Goal: Task Accomplishment & Management: Complete application form

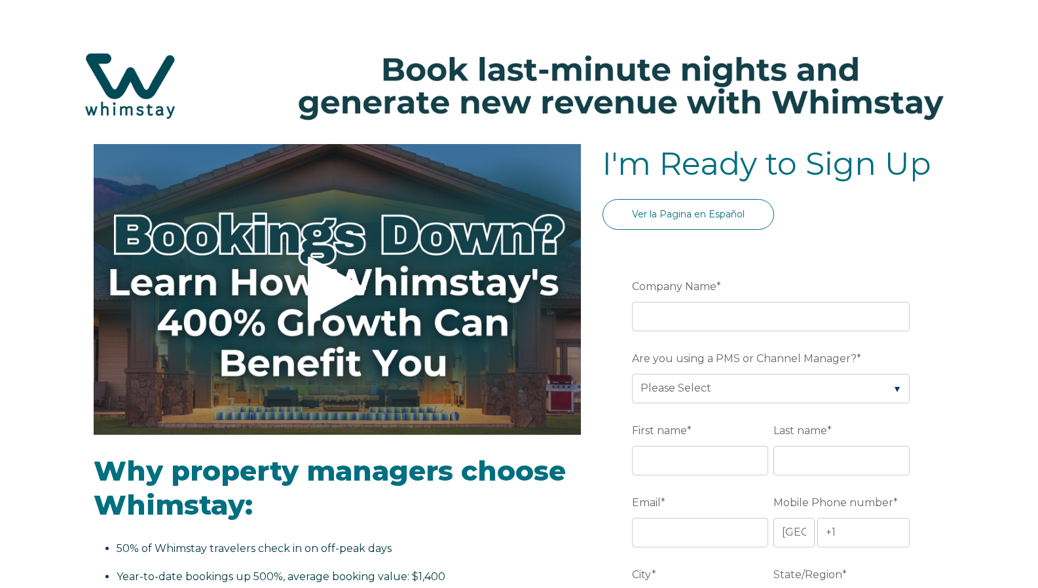
select select "US"
select select "Standard"
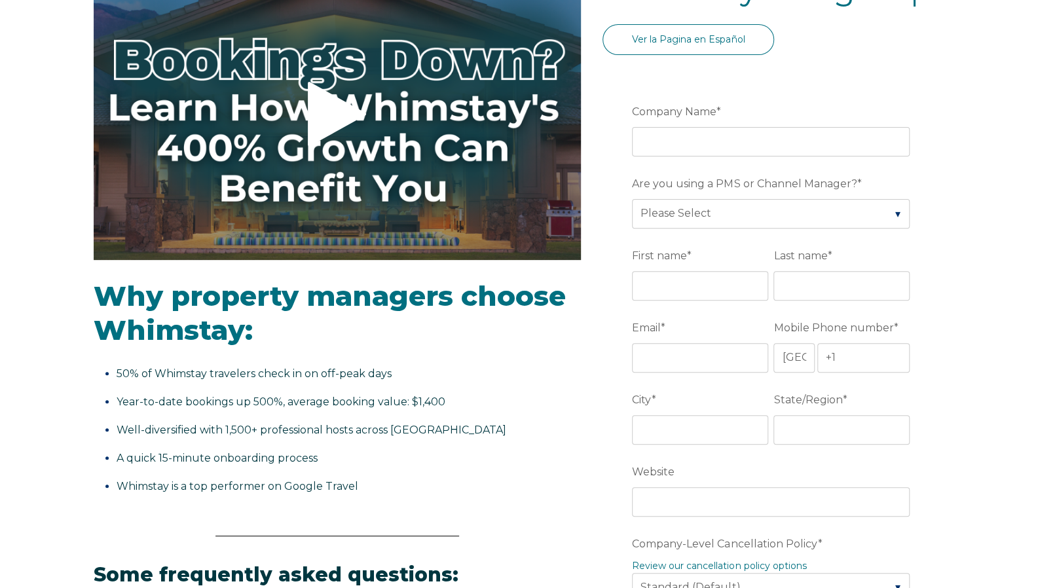
scroll to position [196, 0]
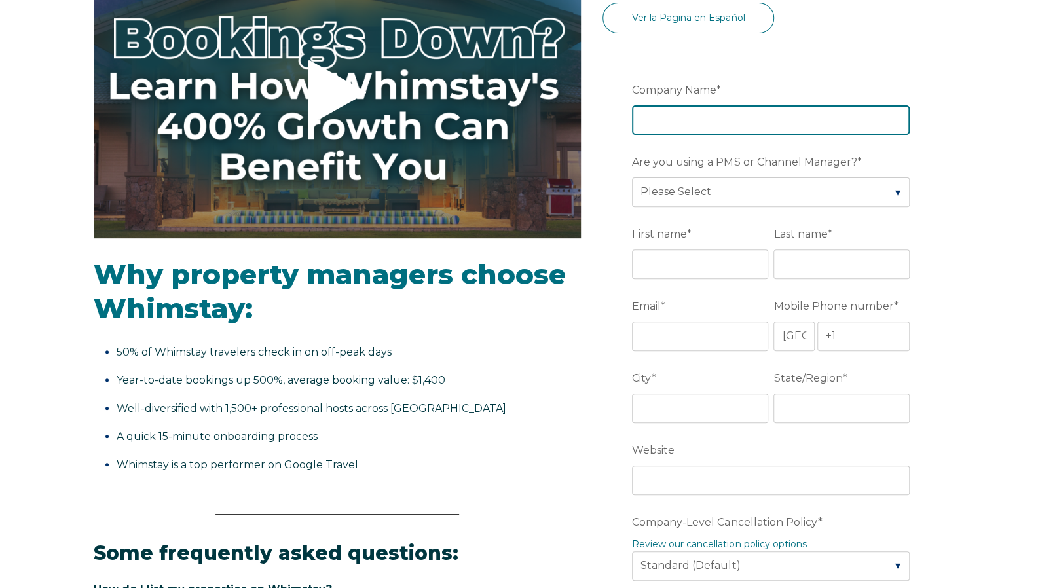
click at [734, 109] on input "Company Name *" at bounding box center [771, 119] width 278 height 29
type input "S&N Rental Properties"
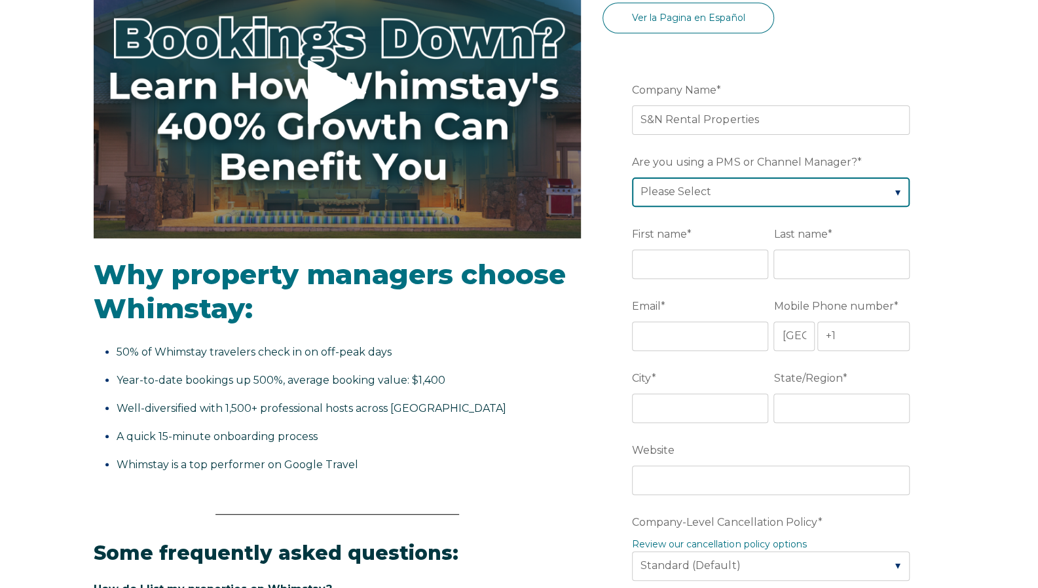
click at [737, 194] on select "Please Select Barefoot BookingPal Boost Brightside CiiRUS Escapia Guesty Hostaw…" at bounding box center [771, 191] width 278 height 29
select select "Hostaway"
click at [632, 177] on select "Please Select Barefoot BookingPal Boost Brightside CiiRUS Escapia Guesty Hostaw…" at bounding box center [771, 191] width 278 height 29
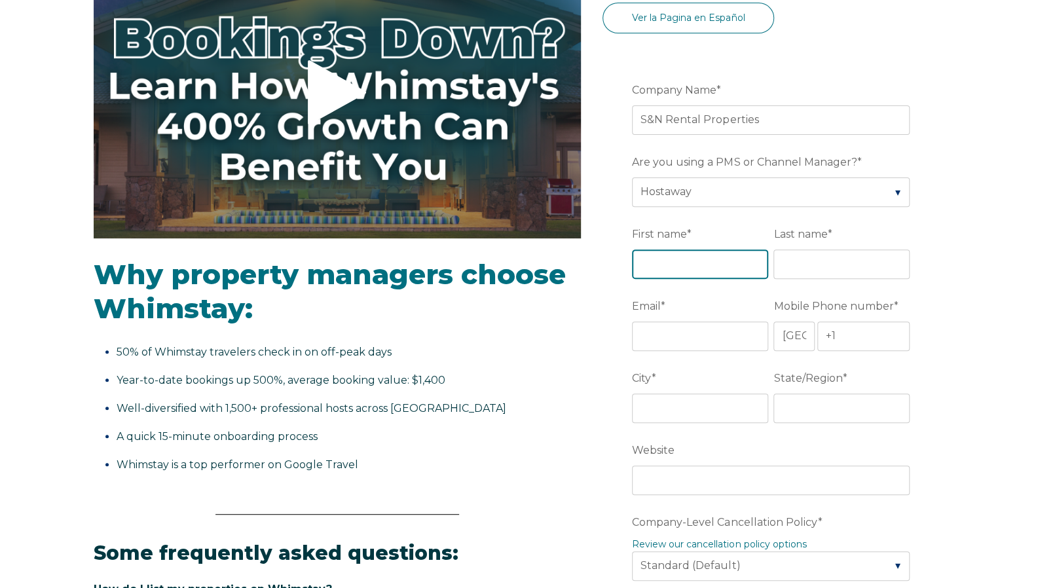
click at [681, 263] on input "First name *" at bounding box center [700, 263] width 136 height 29
type input "[PERSON_NAME]"
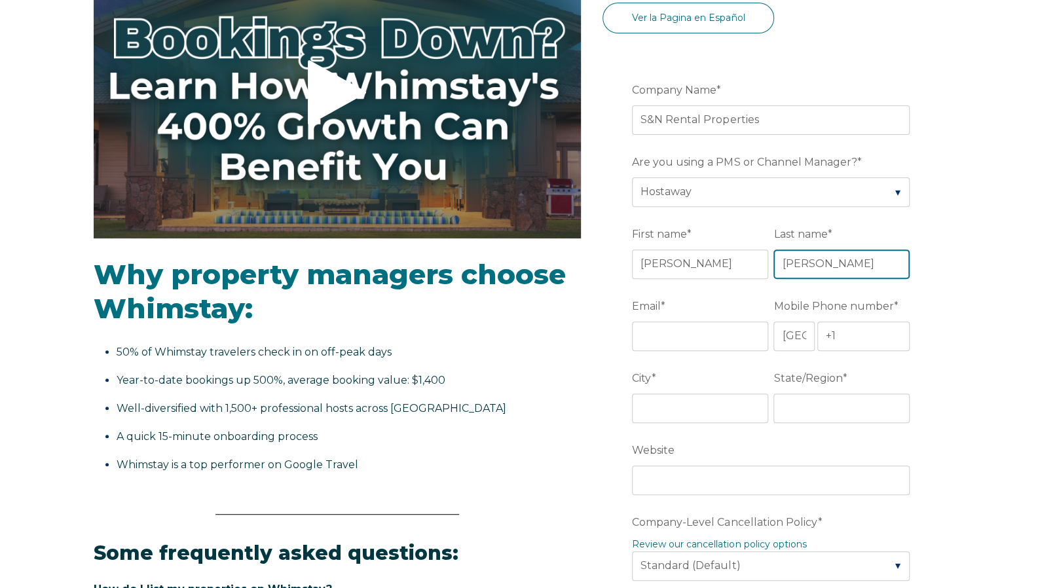
type input "[PERSON_NAME]"
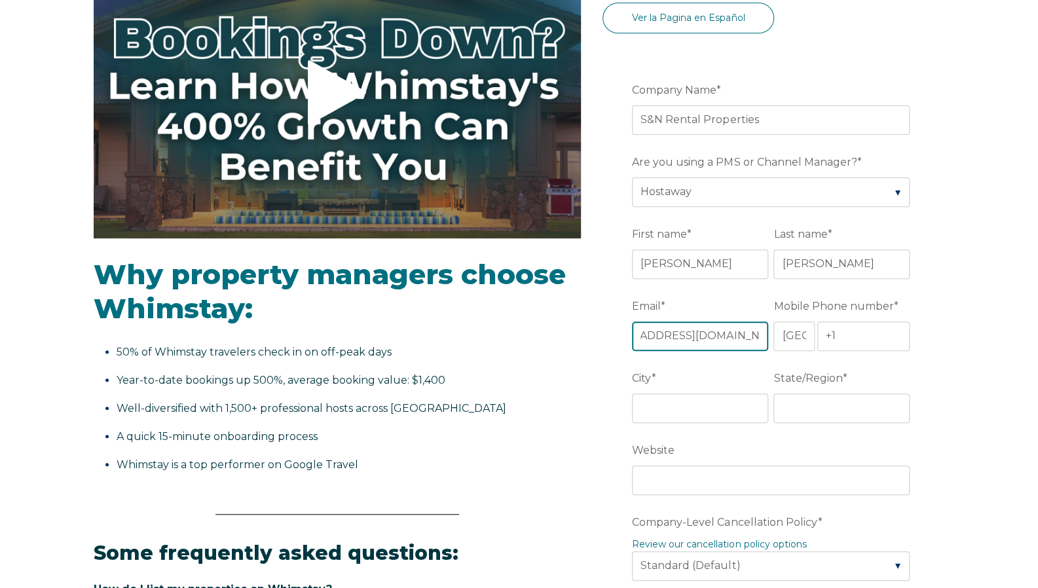
scroll to position [0, 55]
type input "[EMAIL_ADDRESS][DOMAIN_NAME]"
click at [797, 337] on select "* [GEOGRAPHIC_DATA] (‫[GEOGRAPHIC_DATA]‬‎) [GEOGRAPHIC_DATA] ([GEOGRAPHIC_DATA]…" at bounding box center [793, 335] width 41 height 29
click at [865, 342] on input "+1" at bounding box center [863, 335] width 93 height 29
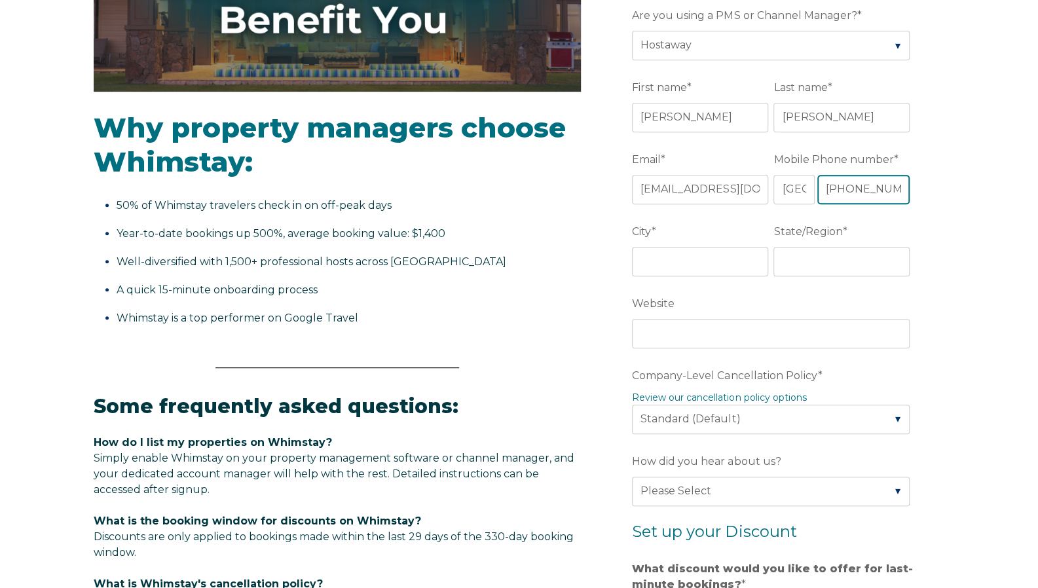
scroll to position [348, 0]
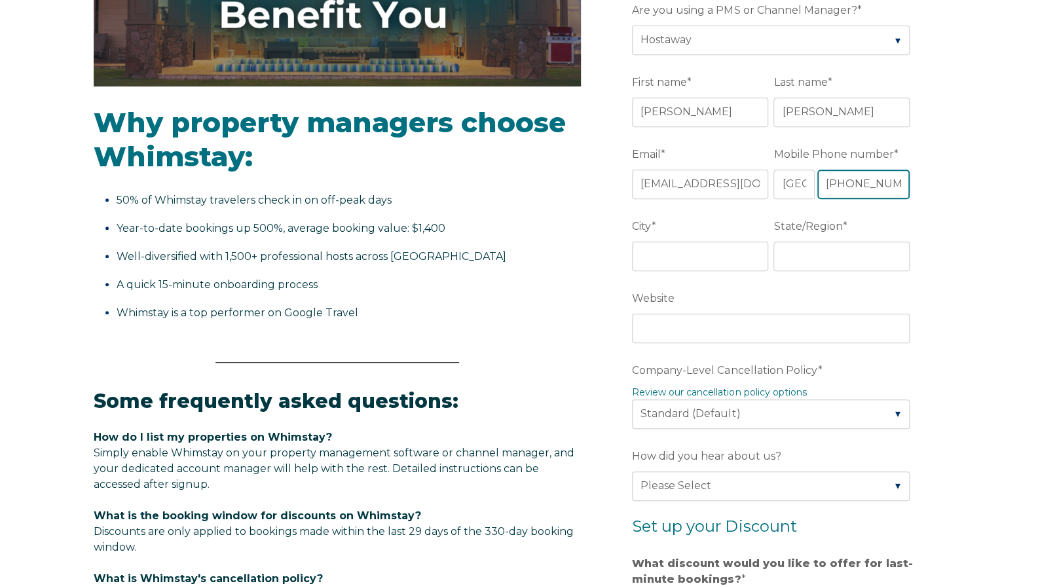
type input "[PHONE_NUMBER]"
click at [686, 253] on input "City *" at bounding box center [700, 256] width 136 height 29
type input "[GEOGRAPHIC_DATA]"
type input "h"
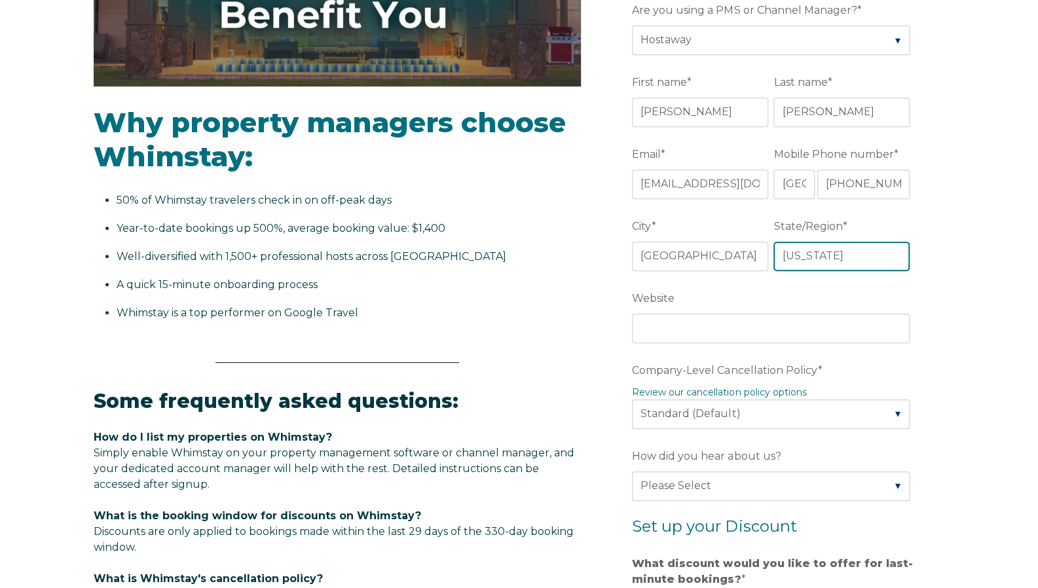
type input "[US_STATE]"
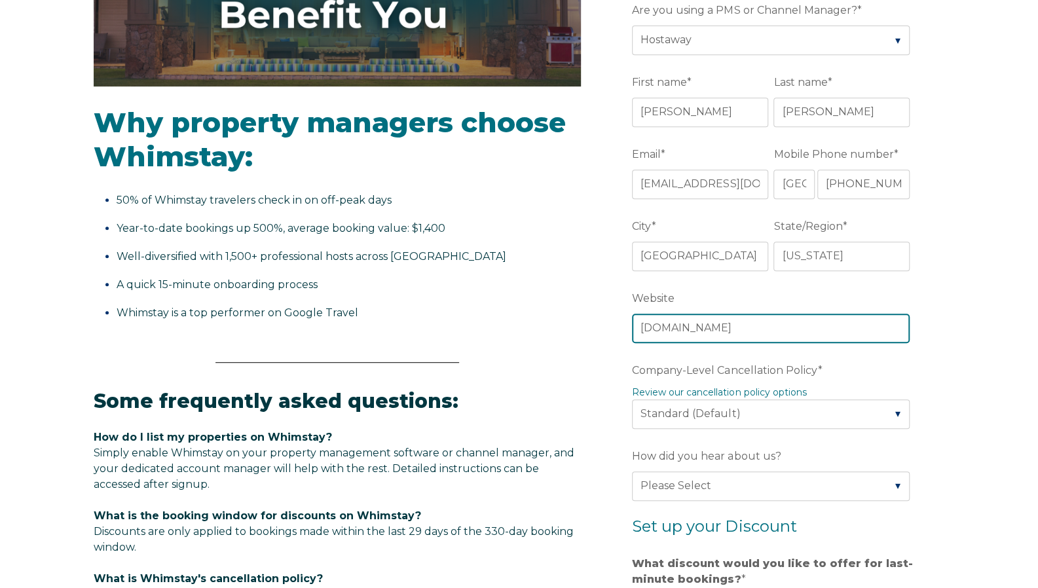
click at [636, 331] on input "[DOMAIN_NAME]" at bounding box center [771, 328] width 278 height 29
type input "[URL][DOMAIN_NAME]"
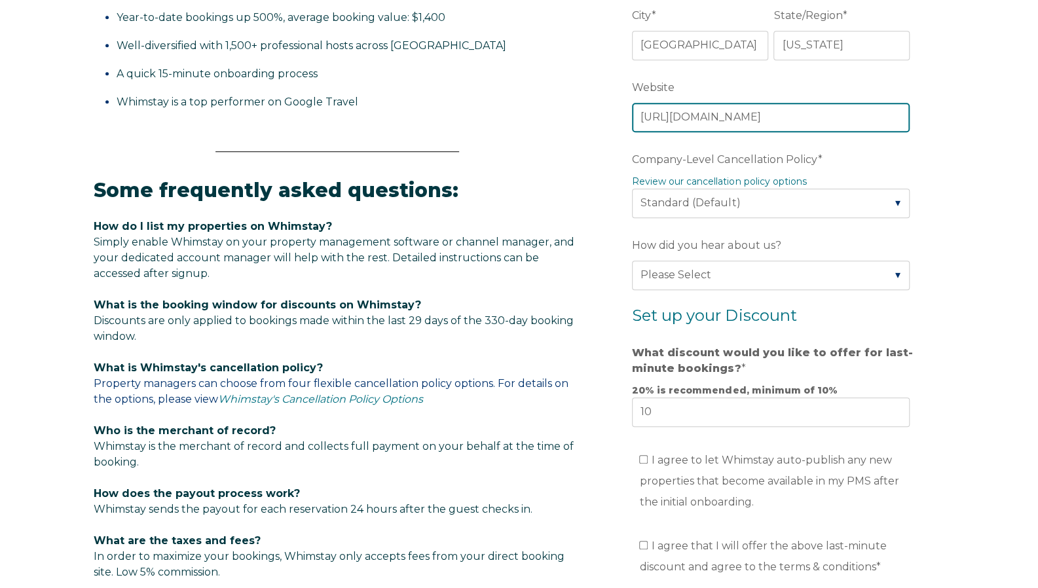
scroll to position [560, 0]
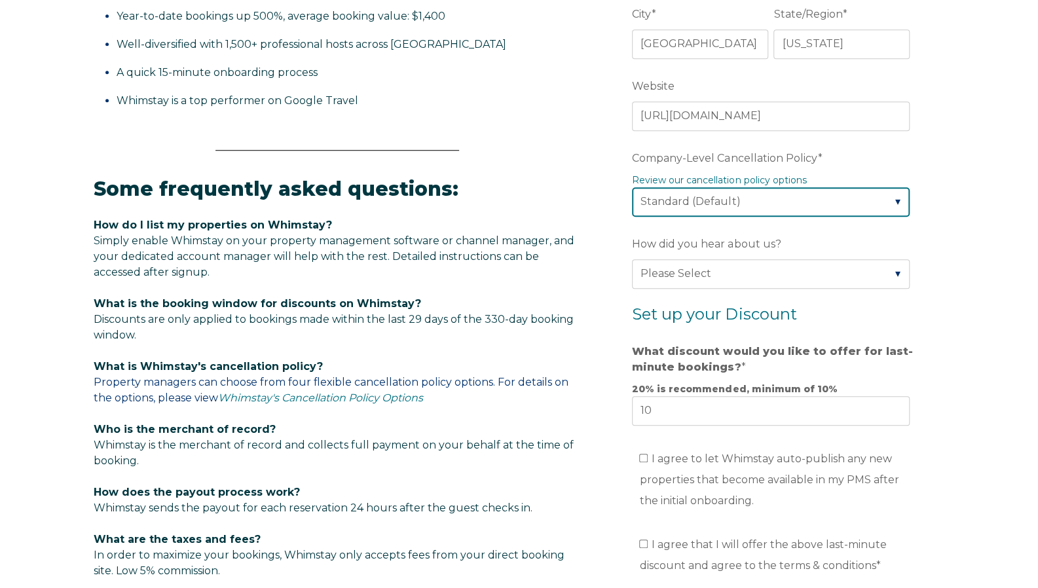
click at [857, 191] on select "Please Select Partial Standard (Default) Moderate Strict" at bounding box center [771, 201] width 278 height 29
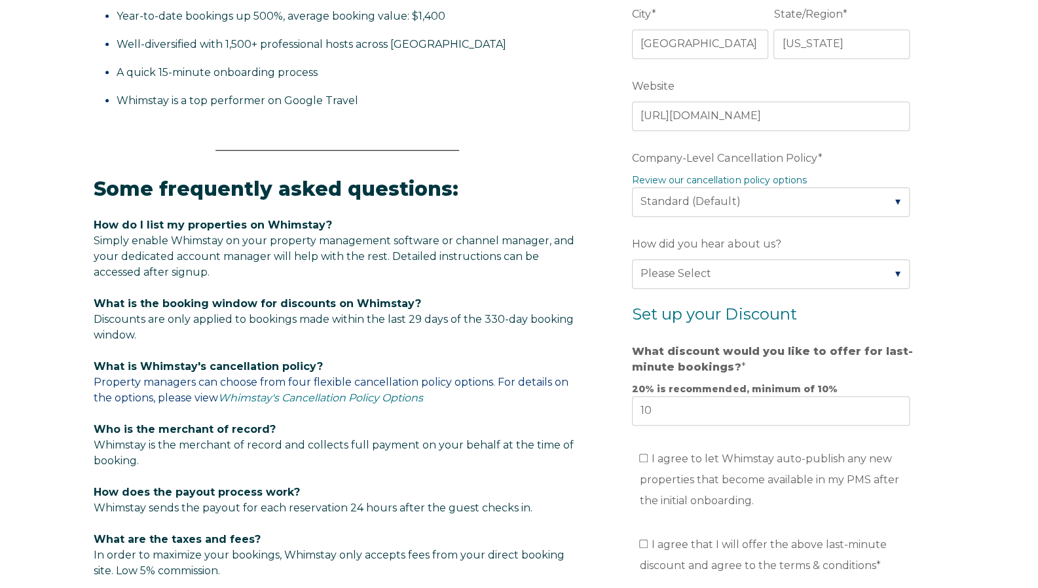
click at [919, 144] on form "Company Name * S&N Rental Properties Are you using a PMS or Channel Manager? * …" at bounding box center [773, 231] width 342 height 1093
click at [788, 179] on link "Review our cancellation policy options" at bounding box center [719, 180] width 174 height 12
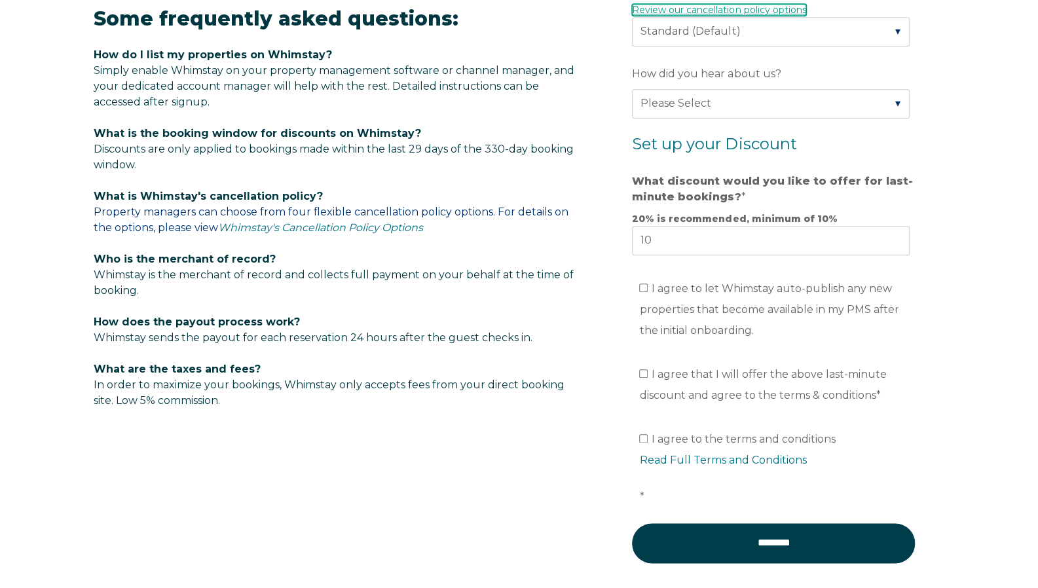
scroll to position [733, 0]
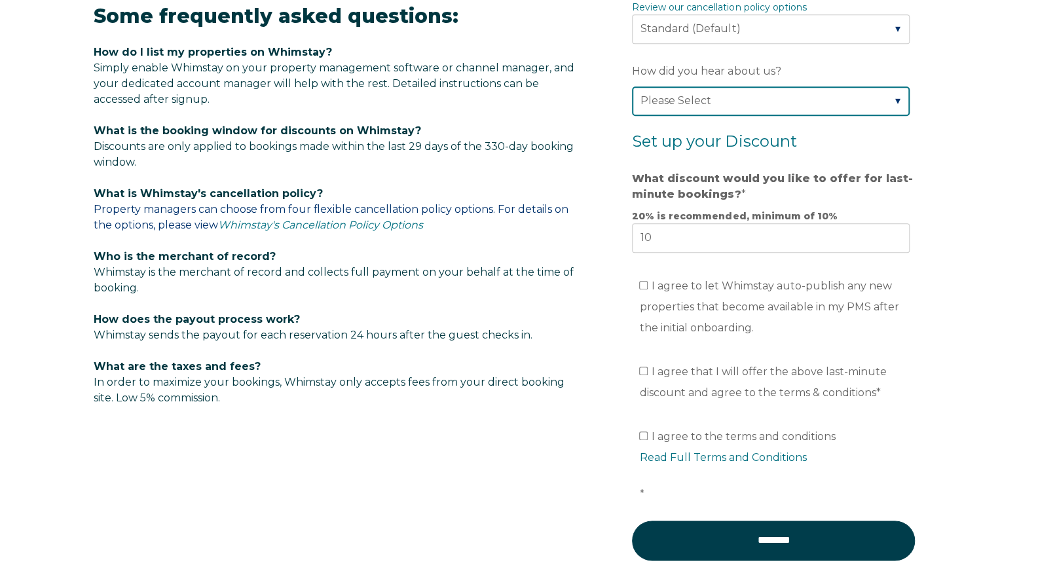
click at [892, 98] on select "Please Select Found Whimstay through a Google search Direct outreach from a Whi…" at bounding box center [771, 100] width 278 height 29
select select "Other"
click at [632, 86] on select "Please Select Found Whimstay through a Google search Direct outreach from a Whi…" at bounding box center [771, 100] width 278 height 29
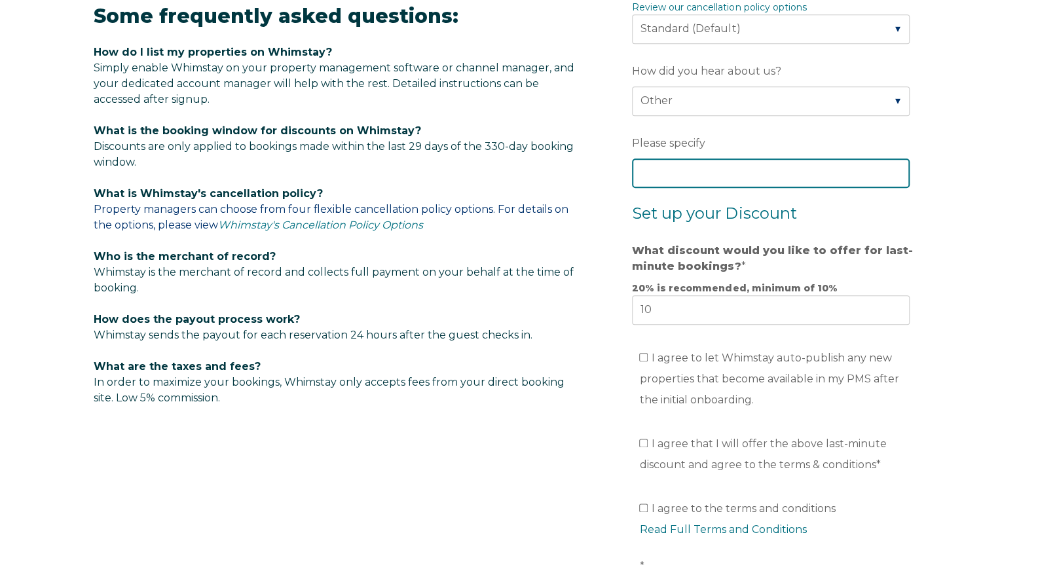
click at [800, 171] on input "Please specify" at bounding box center [771, 172] width 278 height 29
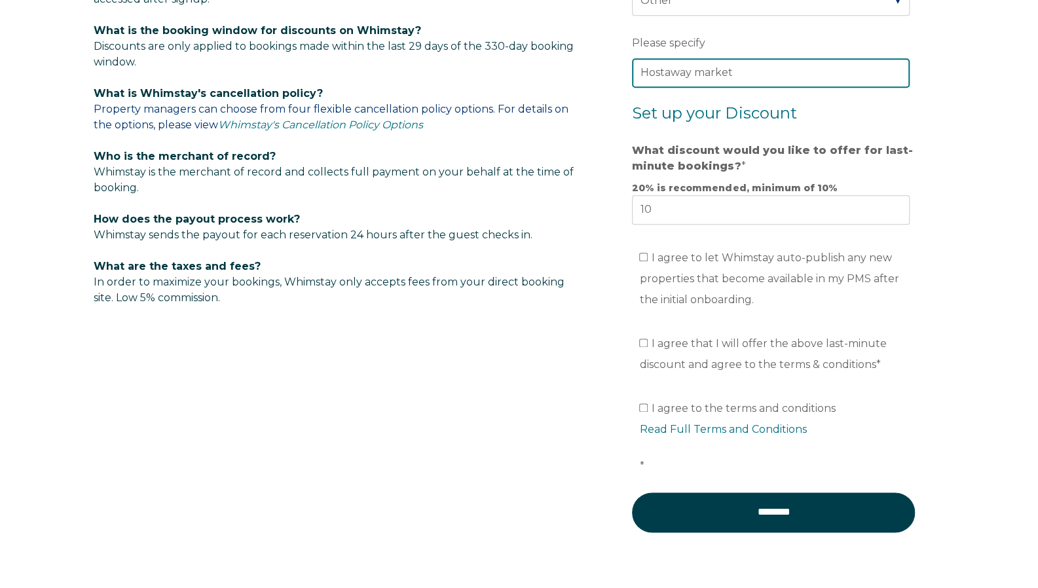
scroll to position [834, 0]
type input "Hostaway market"
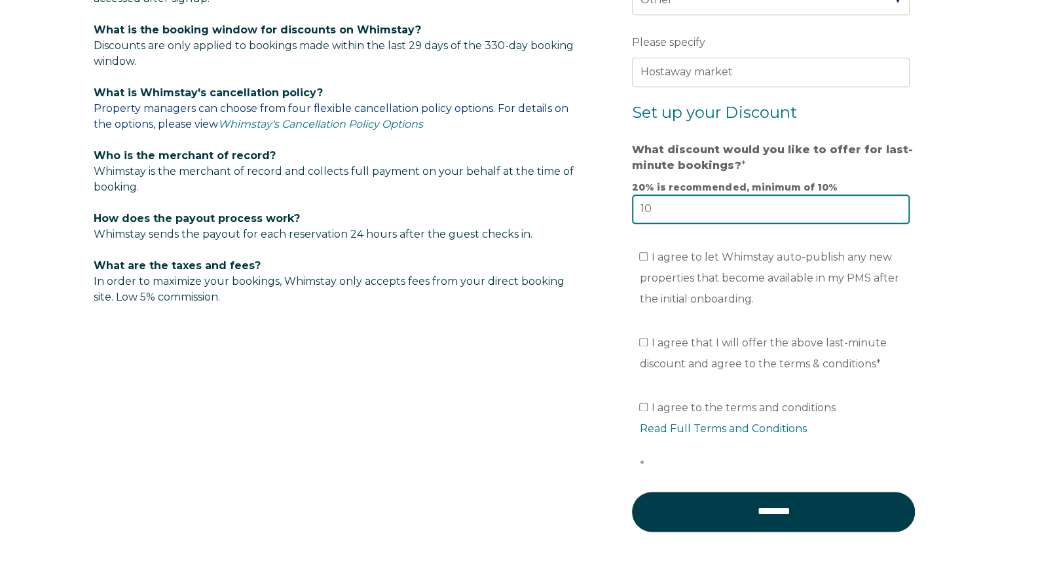
click at [846, 209] on input "10" at bounding box center [771, 208] width 278 height 29
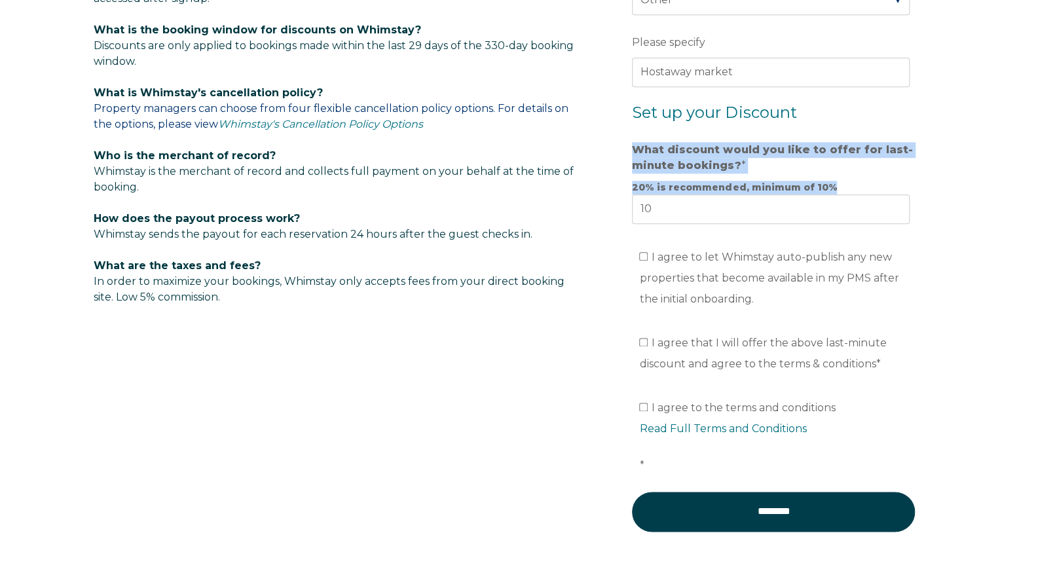
drag, startPoint x: 622, startPoint y: 137, endPoint x: 827, endPoint y: 184, distance: 210.7
copy div "What discount would you like to offer for last-minute bookings? * 20% is recomm…"
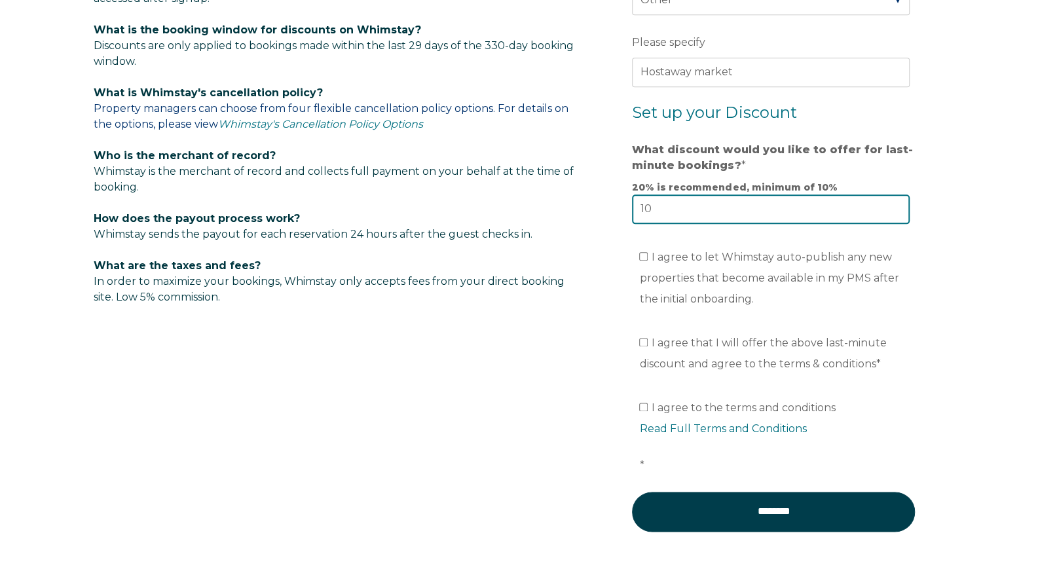
click at [842, 207] on input "10" at bounding box center [771, 208] width 278 height 29
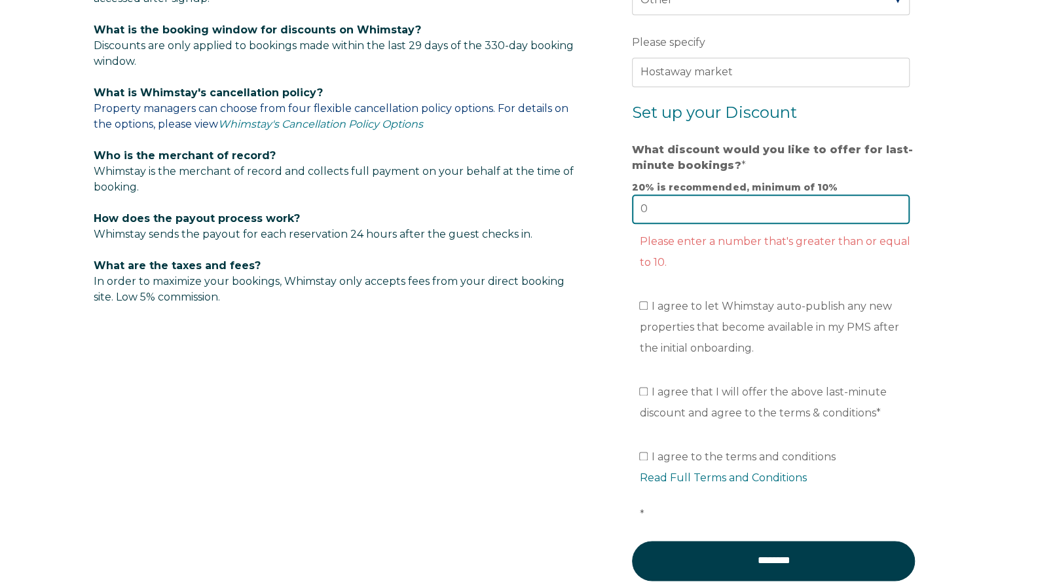
click at [835, 207] on input "0" at bounding box center [771, 208] width 278 height 29
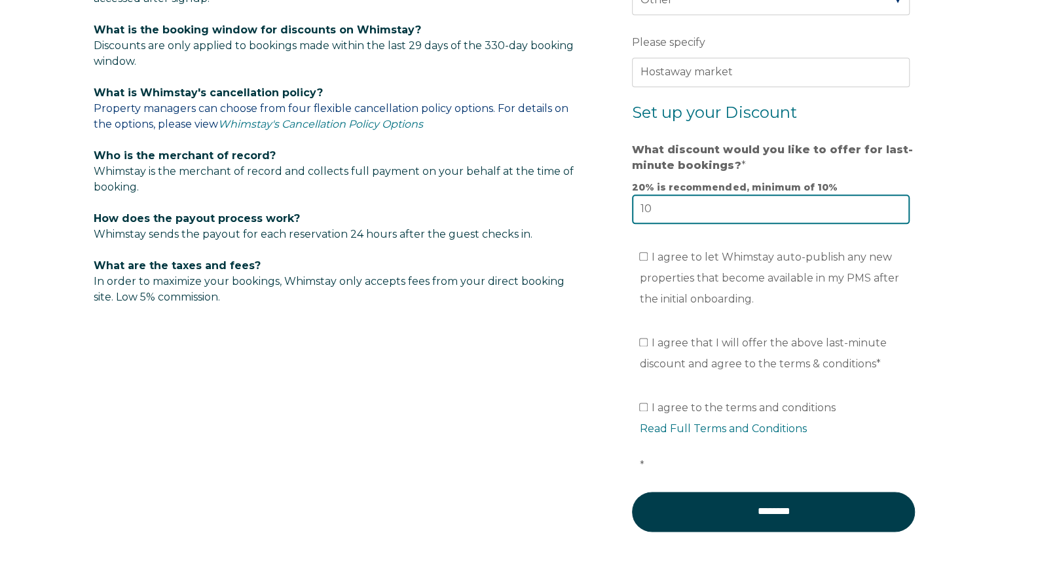
type input "10"
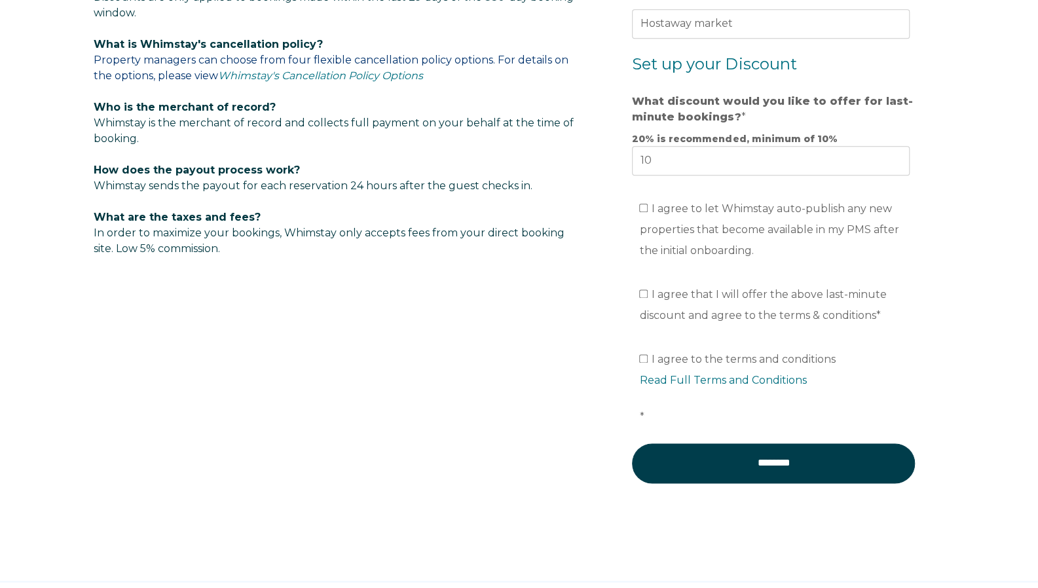
scroll to position [885, 0]
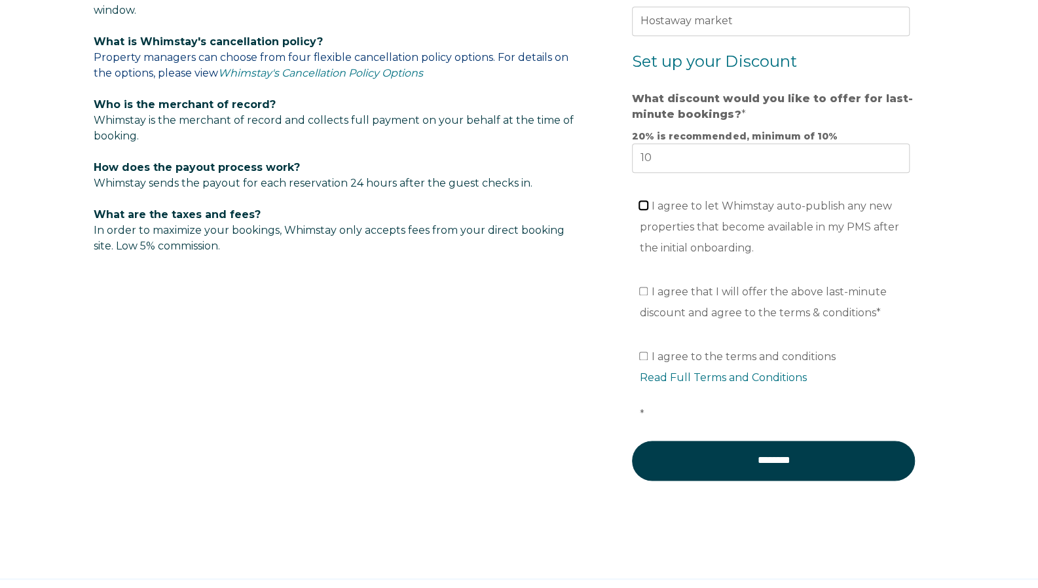
click at [644, 204] on input "I agree to let Whimstay auto-publish any new properties that become available i…" at bounding box center [643, 205] width 9 height 9
checkbox input "true"
click at [644, 290] on input "I agree that I will offer the above last-minute discount and agree to the terms…" at bounding box center [643, 291] width 9 height 9
checkbox input "true"
click at [641, 354] on input "I agree to the terms and conditions Read Full Terms and Conditions *" at bounding box center [643, 356] width 9 height 9
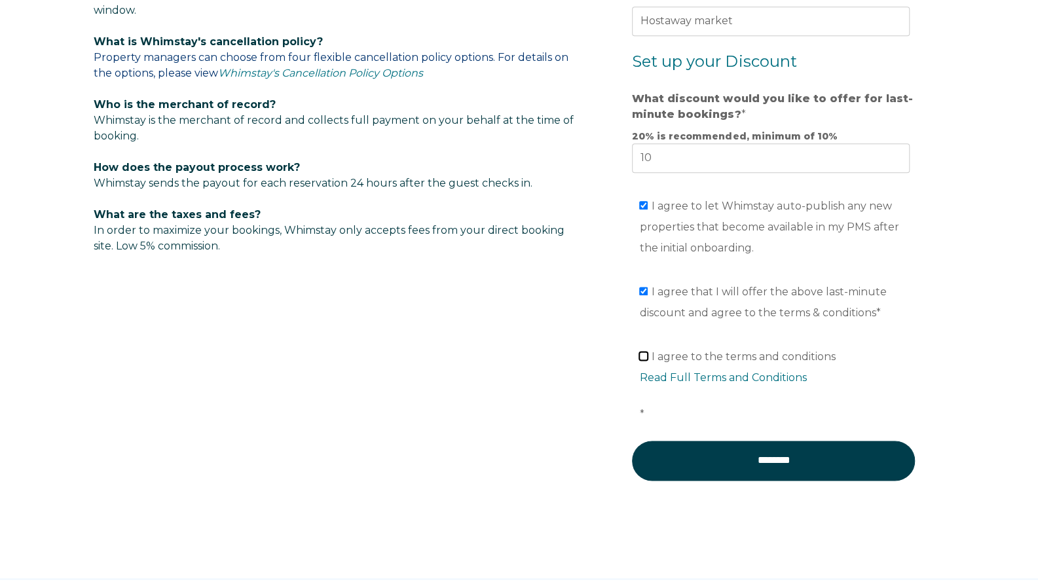
checkbox input "true"
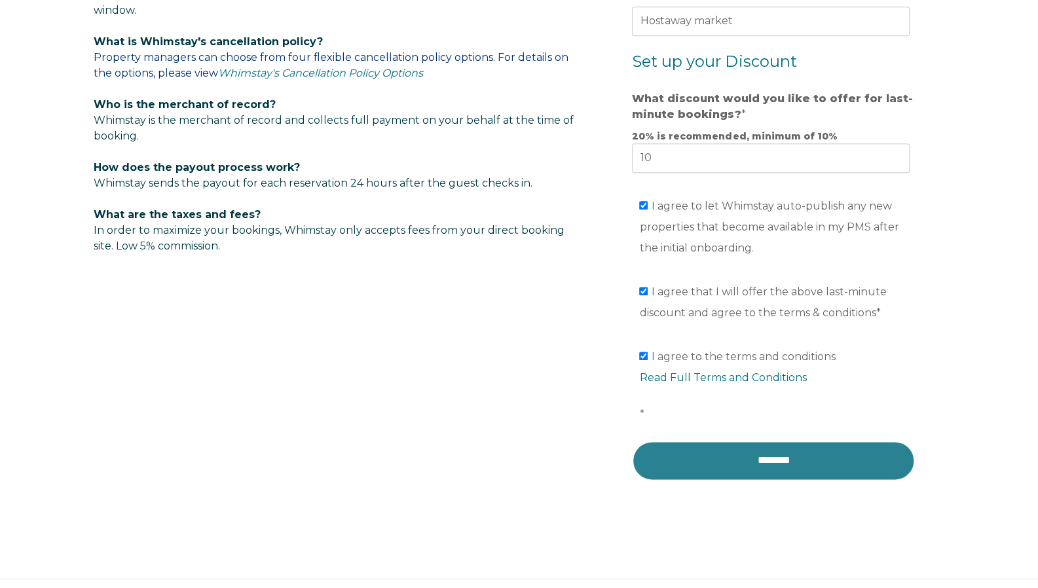
click at [729, 454] on input "********" at bounding box center [773, 460] width 283 height 39
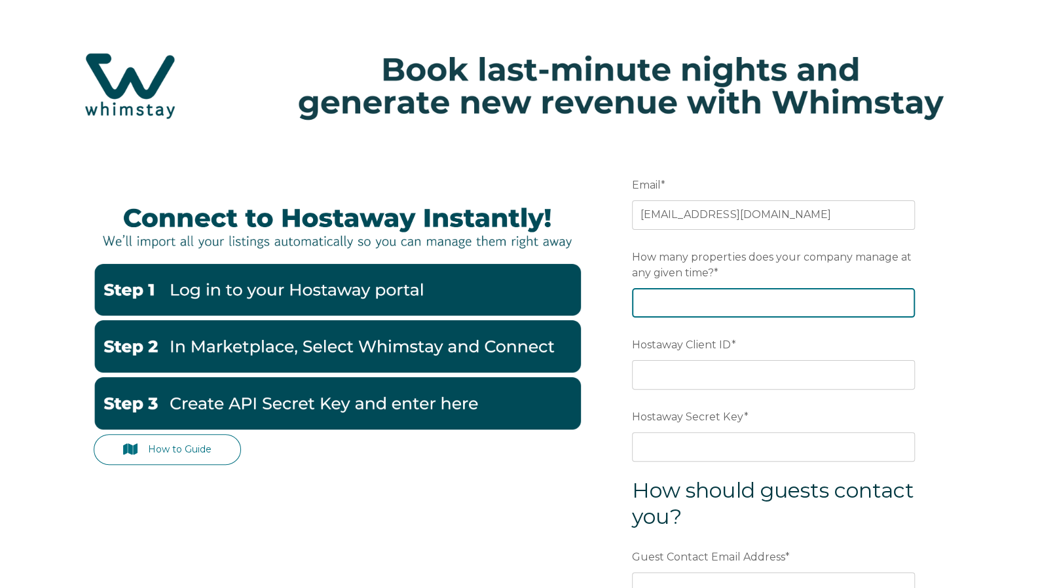
click at [862, 304] on input "How many properties does your company manage at any given time? *" at bounding box center [773, 302] width 283 height 29
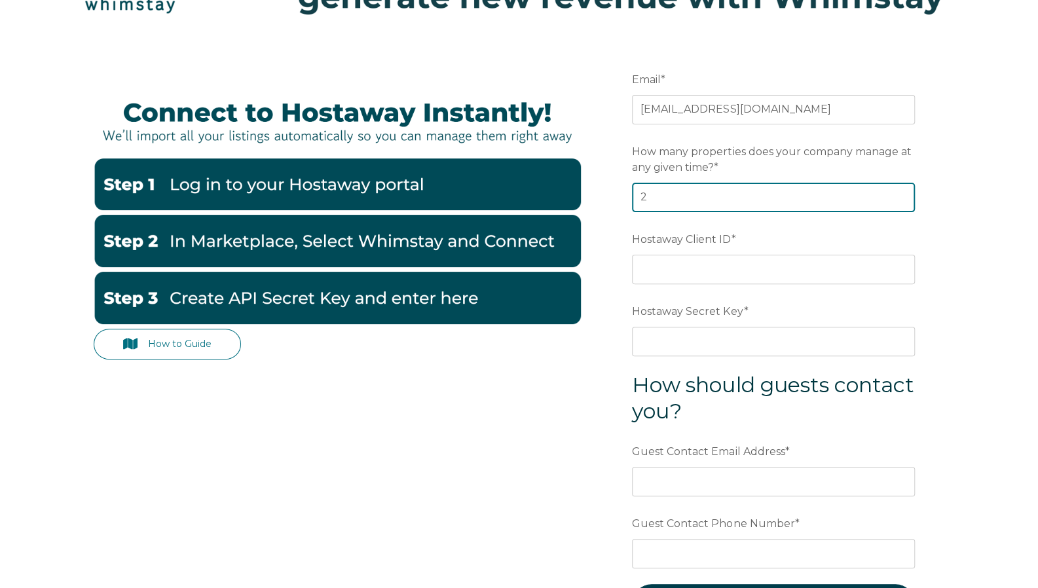
scroll to position [108, 0]
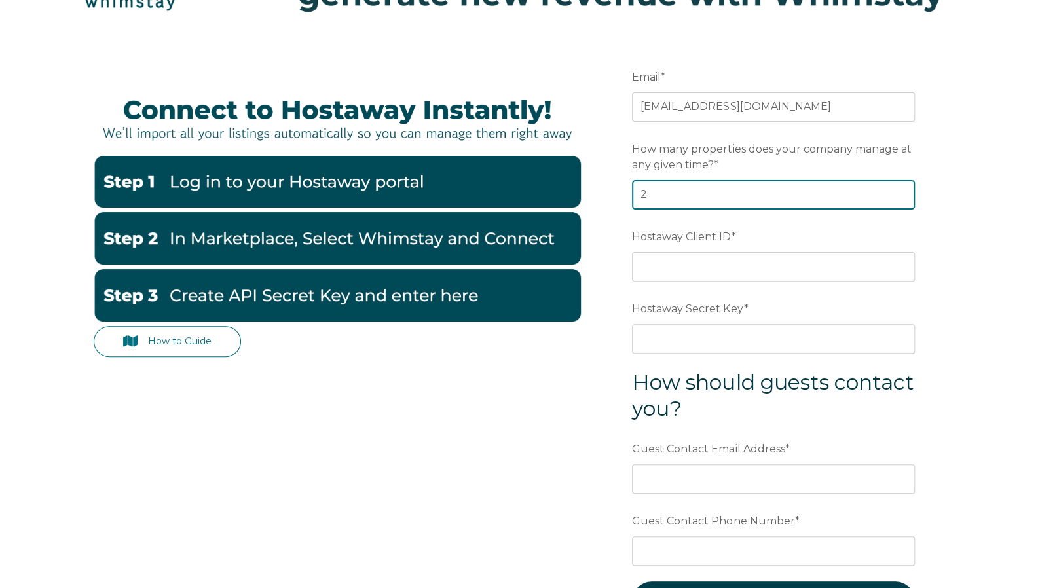
type input "2"
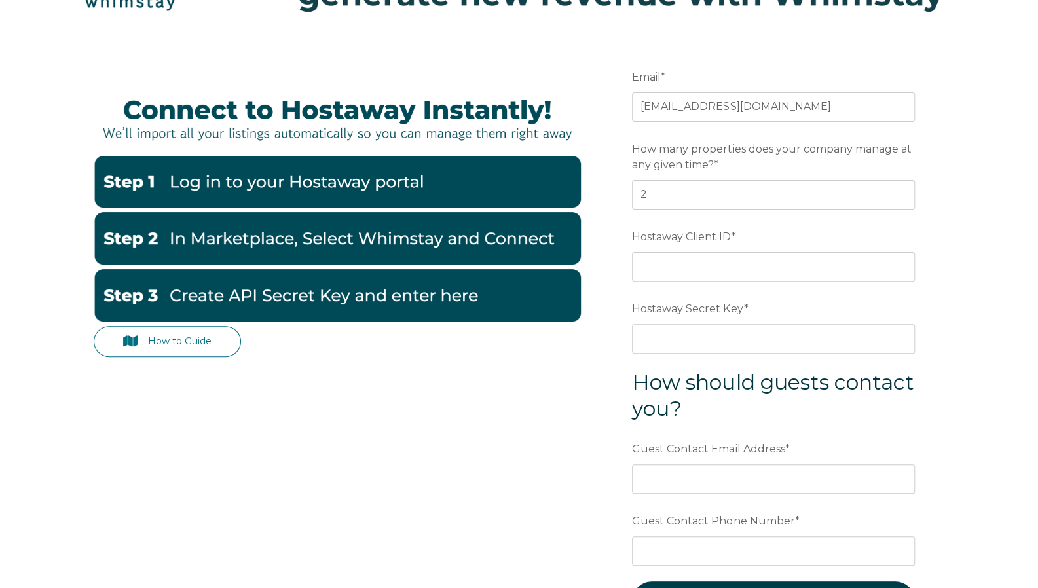
click at [963, 254] on div "How to Guide Email * support@snrentalproperties.com Preferred language SDR How …" at bounding box center [519, 377] width 1038 height 682
click at [839, 258] on input "Hostaway Client ID *" at bounding box center [773, 266] width 283 height 29
paste input "66245"
type input "66245"
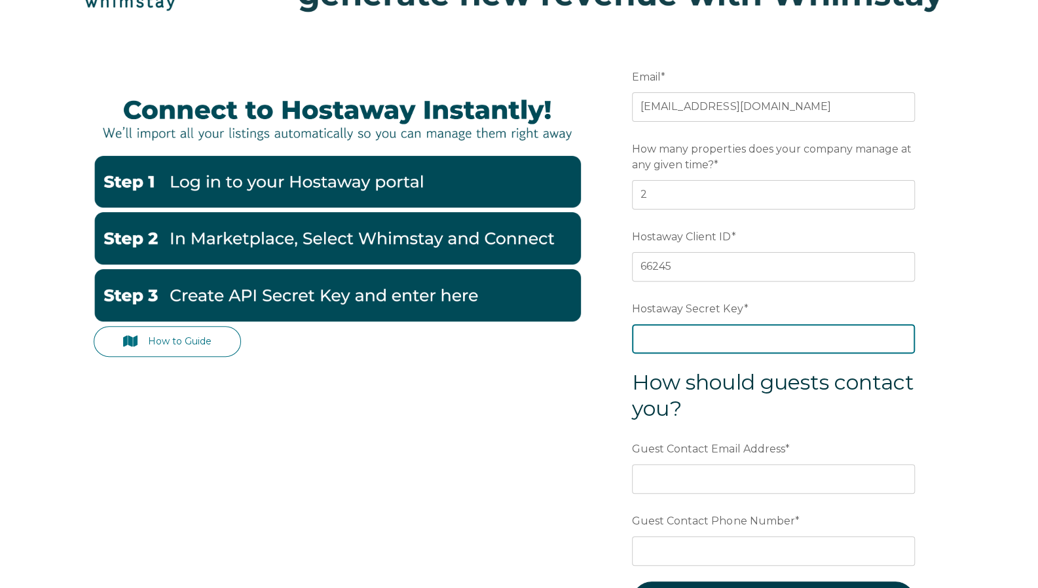
click at [855, 335] on input "Hostaway Secret Key *" at bounding box center [773, 338] width 283 height 29
paste input "8b6a979768751317e8bc0f168e3adada2c6db3e76e3f8d8989683acbc68b2768"
type input "8b6a979768751317e8bc0f168e3adada2c6db3e76e3f8d8989683acbc68b2768"
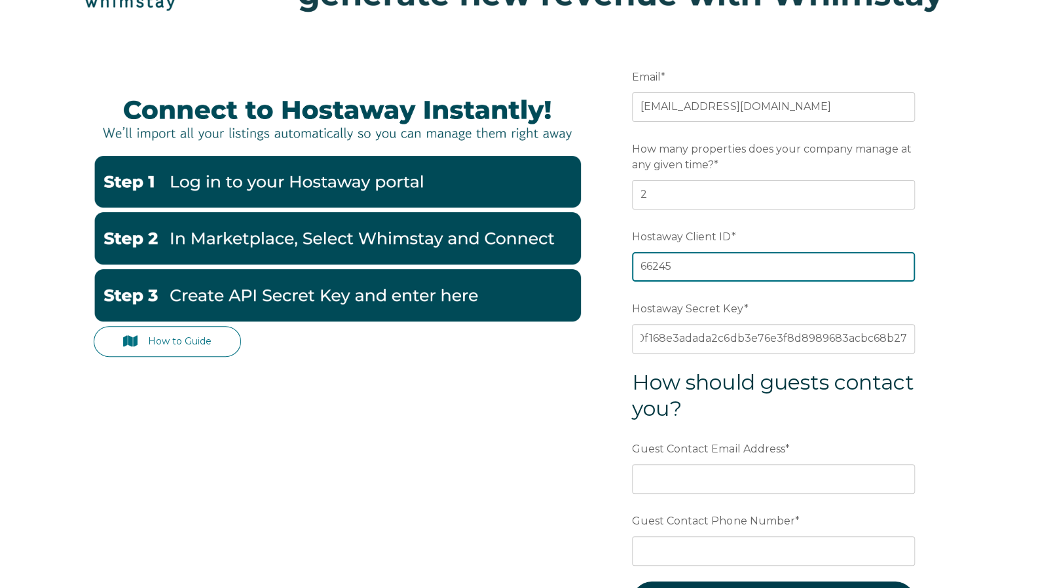
scroll to position [0, 0]
click at [644, 265] on input "66245" at bounding box center [773, 266] width 283 height 29
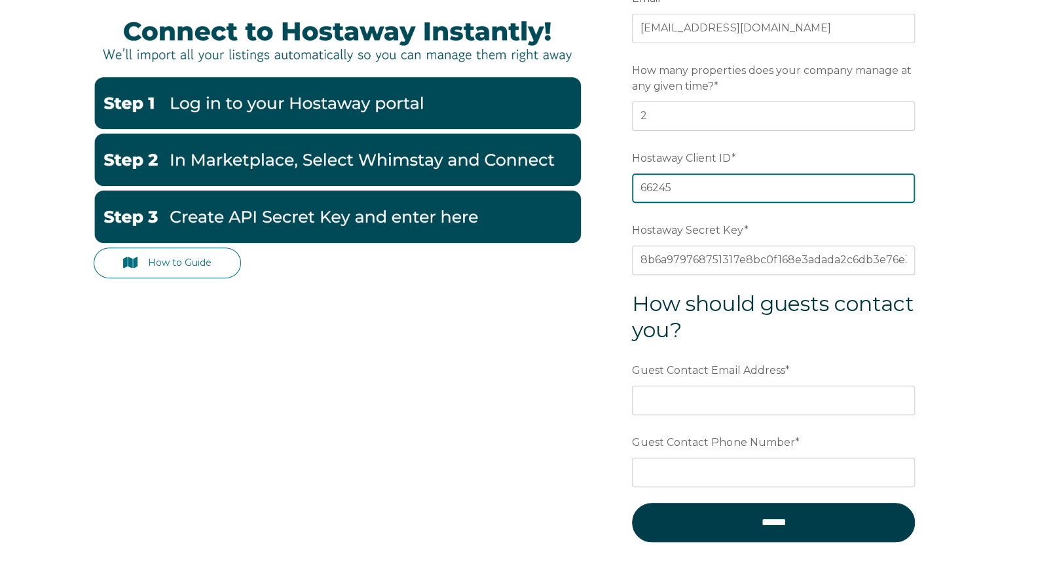
scroll to position [206, 0]
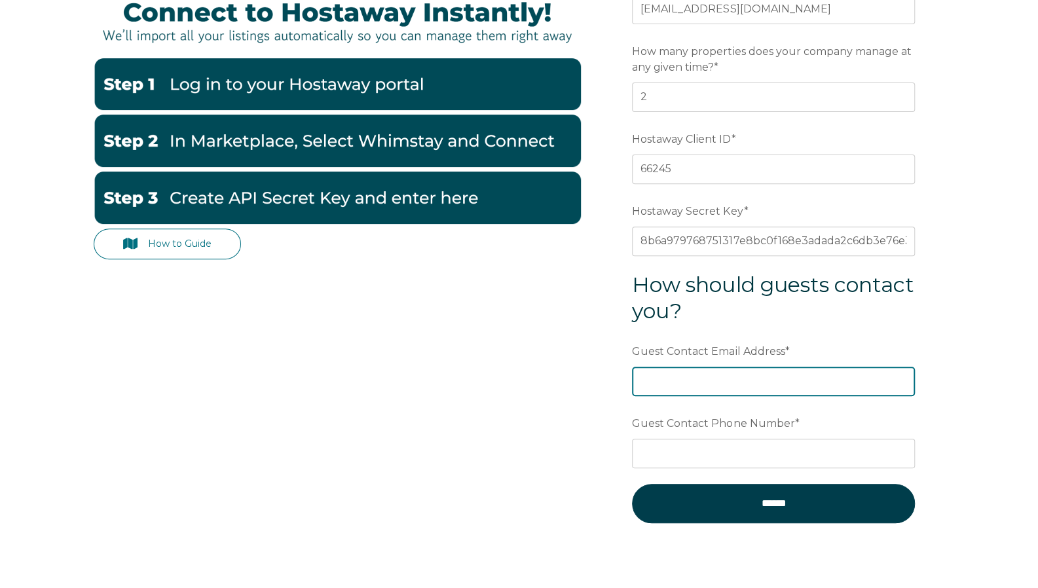
click at [809, 386] on input "Guest Contact Email Address *" at bounding box center [773, 381] width 283 height 29
type input "[EMAIL_ADDRESS][DOMAIN_NAME]"
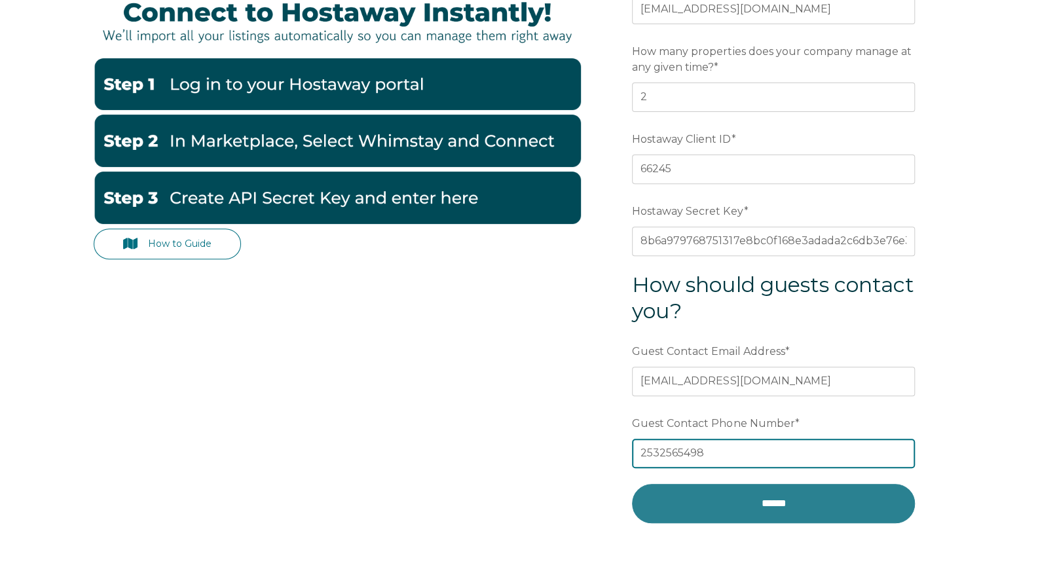
type input "2532565498"
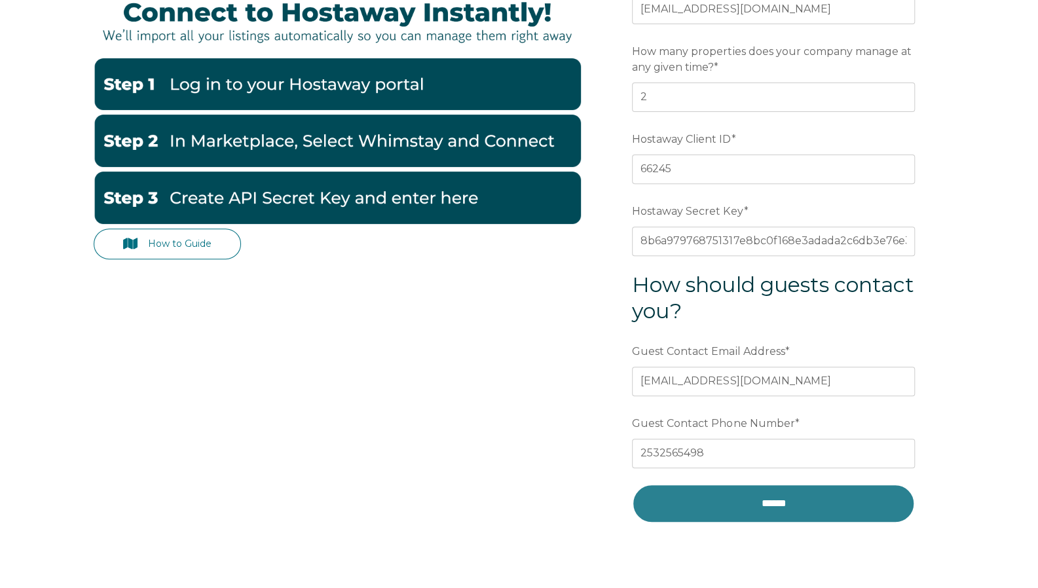
click at [772, 497] on input "******" at bounding box center [773, 503] width 283 height 39
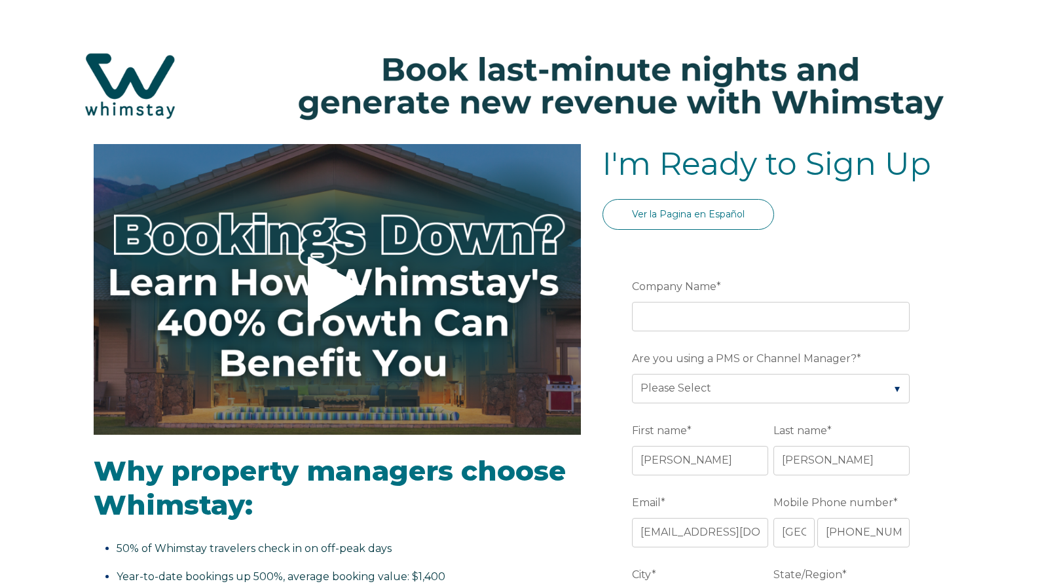
select select "US"
select select "Standard"
